Goal: Task Accomplishment & Management: Use online tool/utility

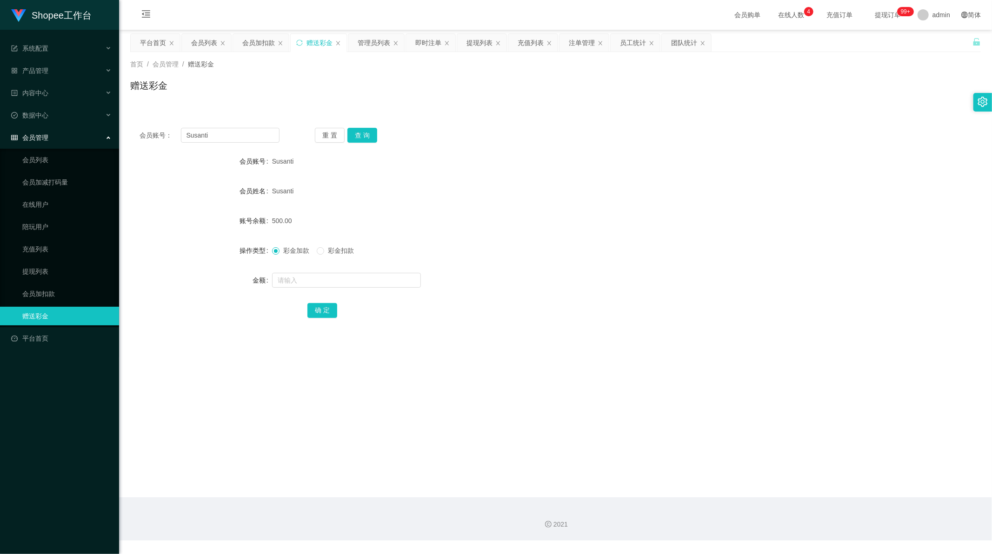
scroll to position [1, 0]
click at [229, 134] on input "Susanti" at bounding box center [230, 135] width 99 height 15
paste input "JennyTan082512"
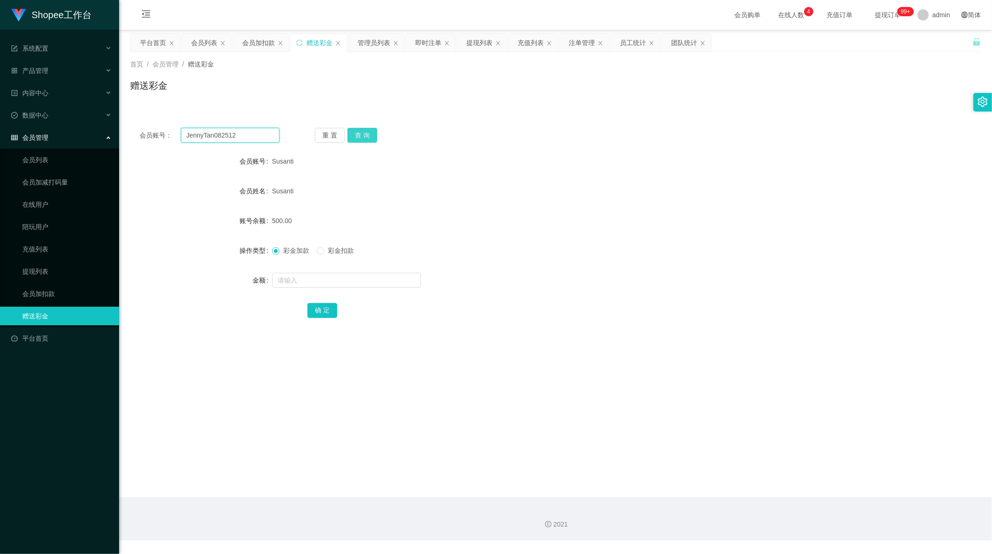
type input "JennyTan082512"
click at [359, 131] on button "查 询" at bounding box center [362, 135] width 30 height 15
click at [307, 280] on input "text" at bounding box center [346, 280] width 149 height 15
type input "300"
click at [315, 313] on button "确 定" at bounding box center [322, 310] width 30 height 15
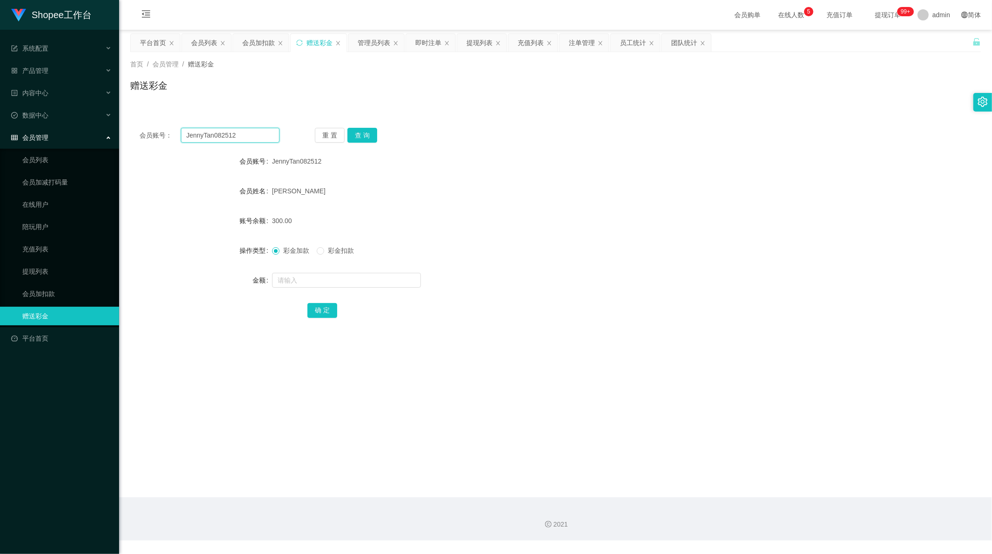
click at [246, 128] on input "JennyTan082512" at bounding box center [230, 135] width 99 height 15
paste input "Susanti"
type input "Susanti"
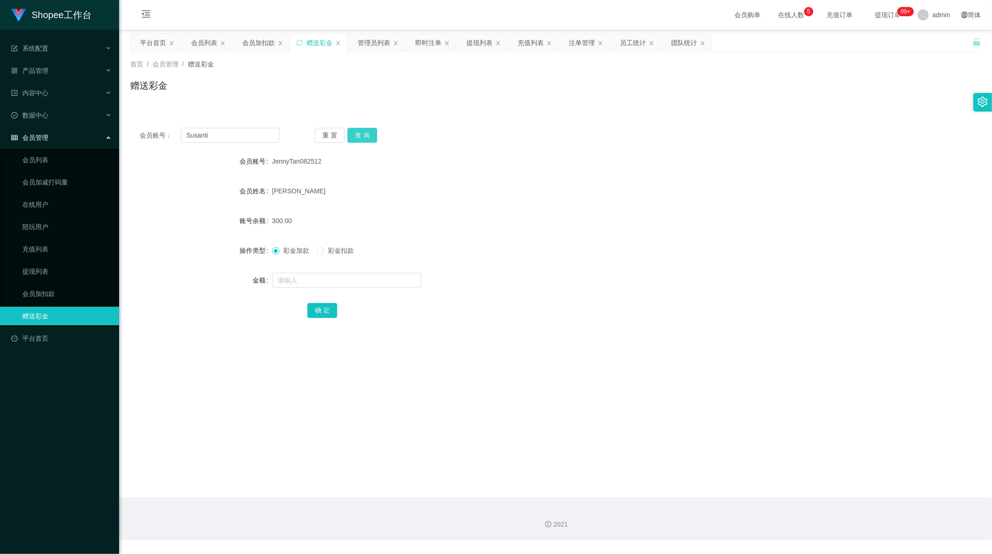
drag, startPoint x: 357, startPoint y: 132, endPoint x: 360, endPoint y: 146, distance: 14.1
click at [357, 132] on button "查 询" at bounding box center [362, 135] width 30 height 15
click at [299, 282] on input "text" at bounding box center [346, 280] width 149 height 15
type input "2000"
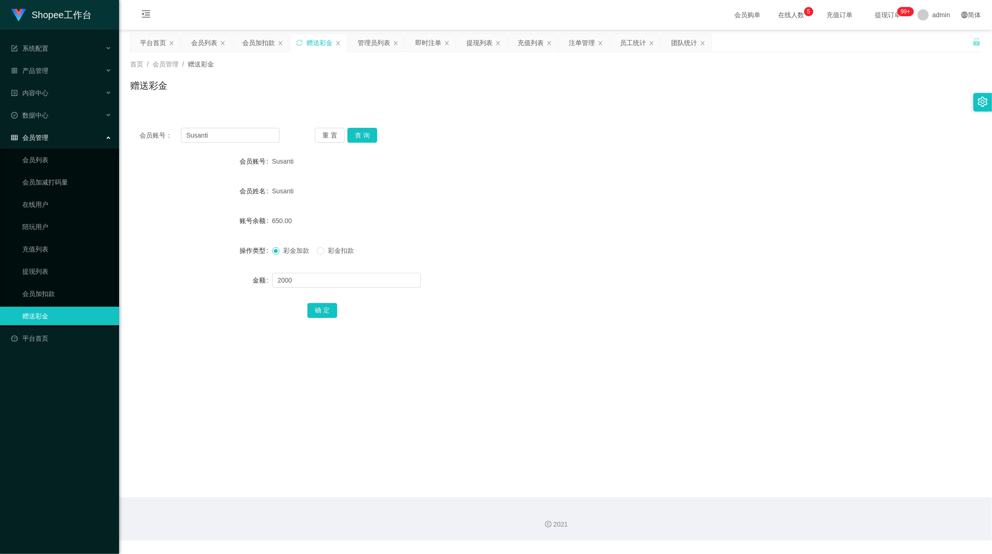
click at [328, 318] on div "确 定" at bounding box center [555, 310] width 496 height 19
click at [324, 313] on button "确 定" at bounding box center [322, 310] width 30 height 15
click at [447, 205] on form "会员账号 Susanti 会员姓名 [PERSON_NAME] 账号余额 2650.00 操作类型 彩金加款 彩金扣款 金额 确 定" at bounding box center [555, 235] width 851 height 167
